Goal: Information Seeking & Learning: Understand process/instructions

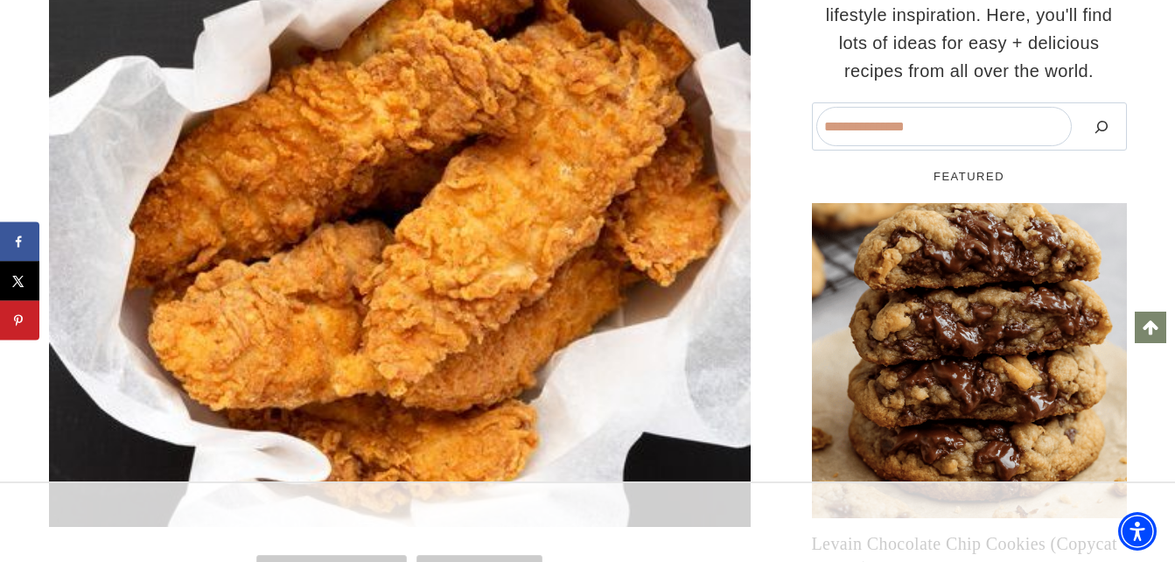
scroll to position [875, 0]
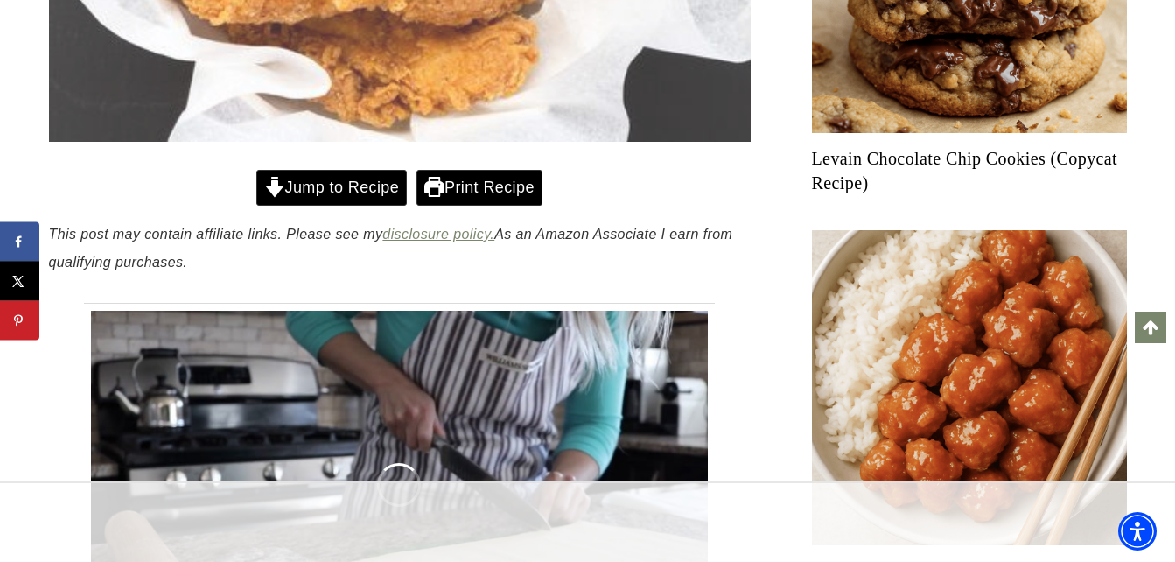
click at [334, 190] on link "Jump to Recipe" at bounding box center [331, 188] width 151 height 36
